Goal: Task Accomplishment & Management: Complete application form

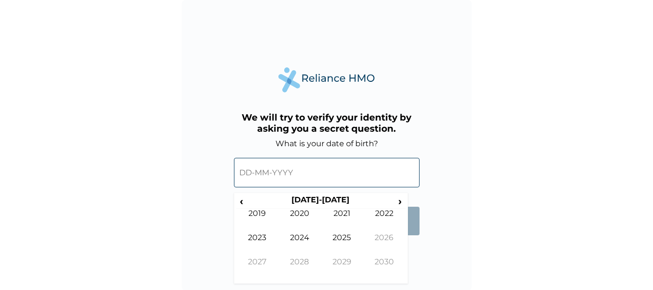
click at [249, 180] on input "text" at bounding box center [327, 172] width 186 height 29
click at [331, 197] on th "[DATE]-[DATE]" at bounding box center [321, 201] width 148 height 14
click at [402, 201] on span "›" at bounding box center [400, 200] width 11 height 12
click at [242, 201] on span "‹" at bounding box center [241, 200] width 10 height 12
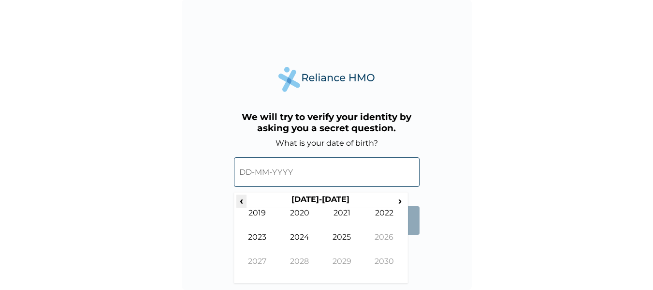
click at [242, 201] on span "‹" at bounding box center [241, 200] width 10 height 12
click at [353, 239] on td "1995" at bounding box center [342, 244] width 43 height 24
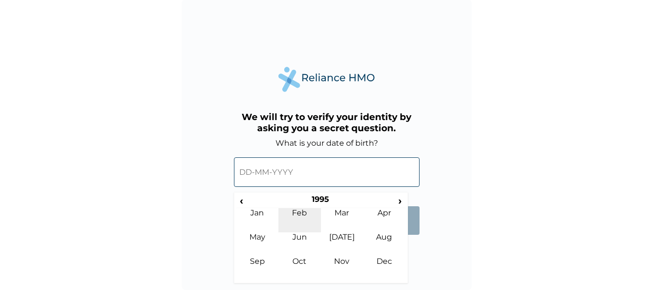
click at [304, 218] on td "Feb" at bounding box center [299, 220] width 43 height 24
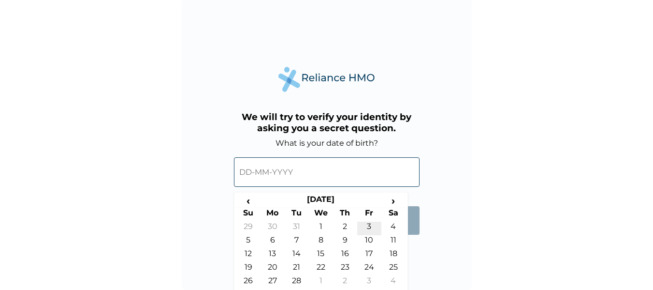
click at [368, 226] on td "3" at bounding box center [369, 228] width 24 height 14
type input "[DATE]"
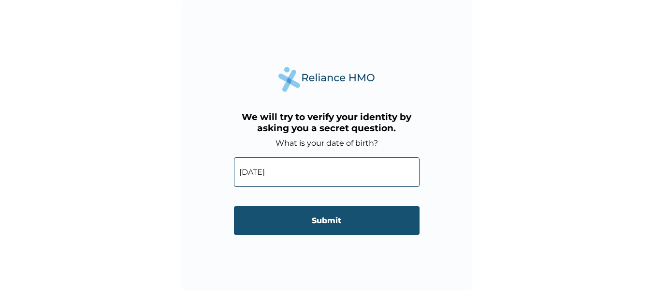
click at [341, 223] on input "Submit" at bounding box center [327, 220] width 186 height 29
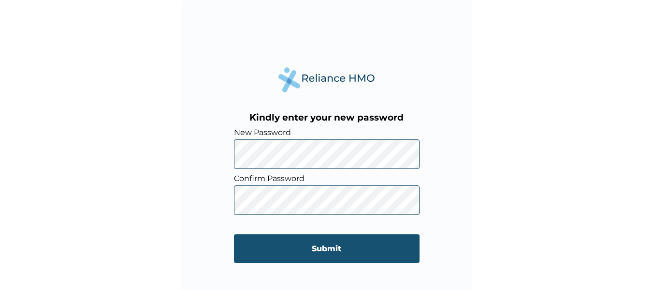
click at [327, 235] on input "Submit" at bounding box center [327, 248] width 186 height 29
